Goal: Book appointment/travel/reservation

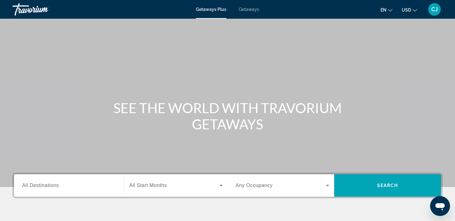
click at [243, 10] on span "Getaways" at bounding box center [249, 9] width 20 height 5
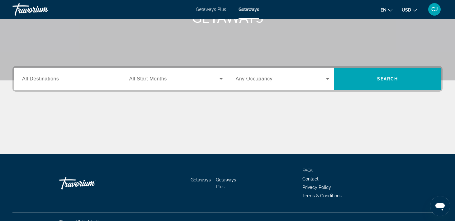
scroll to position [111, 0]
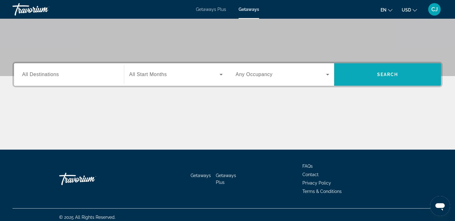
click at [380, 78] on span "Search widget" at bounding box center [387, 74] width 107 height 15
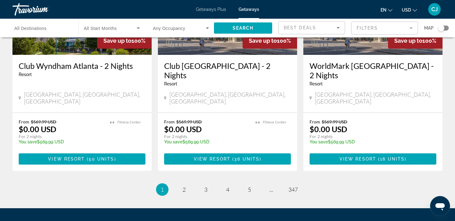
scroll to position [798, 0]
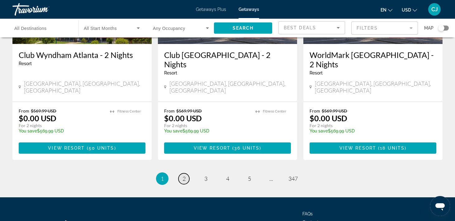
click at [184, 175] on span "2" at bounding box center [183, 178] width 3 height 7
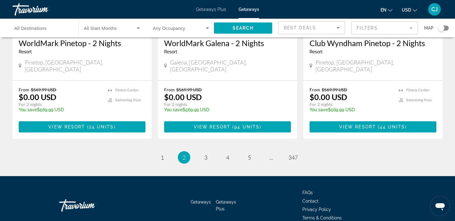
scroll to position [805, 0]
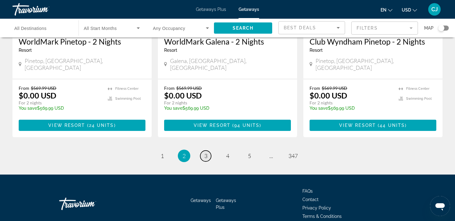
click at [207, 152] on span "3" at bounding box center [205, 155] width 3 height 7
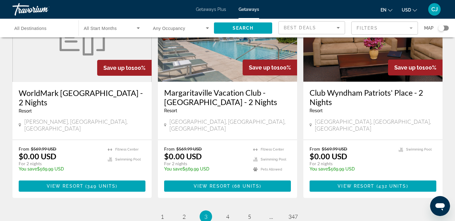
scroll to position [753, 0]
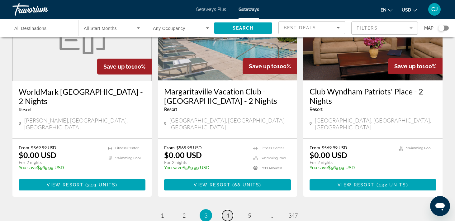
click at [227, 210] on link "page 4" at bounding box center [227, 215] width 11 height 11
